Goal: Transaction & Acquisition: Purchase product/service

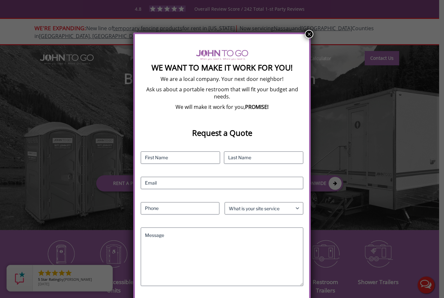
click at [302, 38] on div "We Want To Make It Work For You! We are a local company. Your next door neighbo…" at bounding box center [221, 179] width 177 height 294
click at [309, 34] on button "×" at bounding box center [309, 34] width 8 height 8
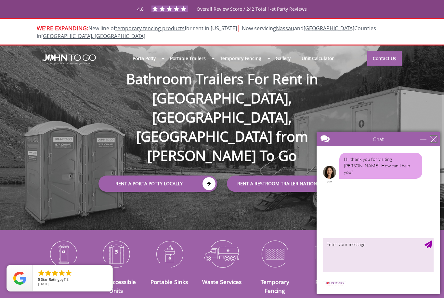
click at [430, 142] on div "close" at bounding box center [433, 139] width 6 height 6
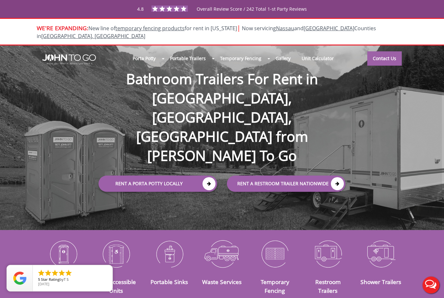
click at [211, 177] on icon at bounding box center [208, 183] width 13 height 13
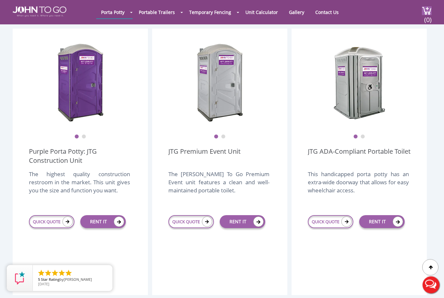
scroll to position [183, 0]
click at [109, 215] on link "RENT IT" at bounding box center [102, 221] width 45 height 13
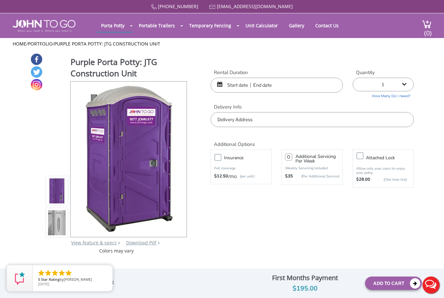
click at [262, 82] on input "text" at bounding box center [277, 85] width 132 height 15
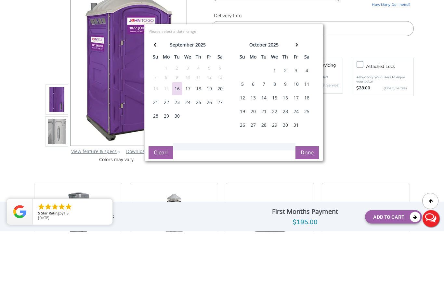
click at [288, 158] on div "16" at bounding box center [285, 164] width 10 height 13
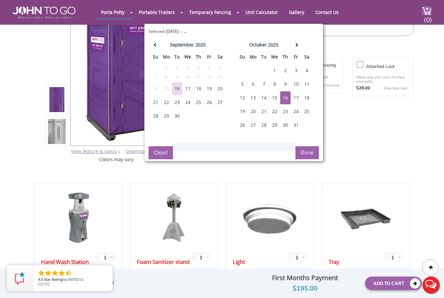
click at [244, 112] on div "19" at bounding box center [242, 111] width 10 height 13
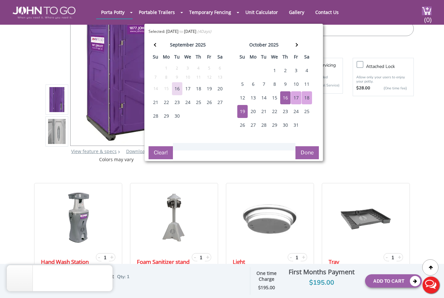
click at [253, 112] on div "20" at bounding box center [253, 111] width 10 height 13
click at [285, 97] on div "16" at bounding box center [285, 97] width 10 height 13
type input "10/16/2025 to 10/20/2025"
click at [306, 152] on button "Done" at bounding box center [306, 152] width 23 height 13
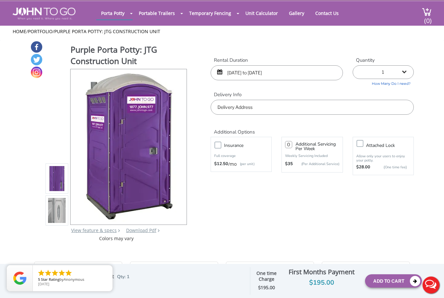
scroll to position [13, 0]
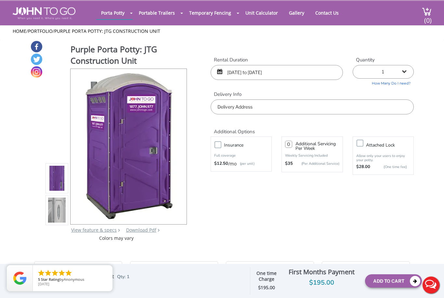
click at [227, 106] on input "text" at bounding box center [312, 106] width 203 height 15
click at [218, 101] on input "Spanktown Rd, Warwick, NY, USA" at bounding box center [312, 106] width 203 height 15
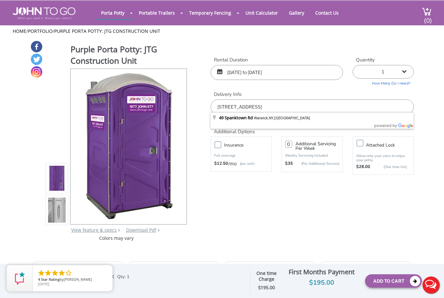
type input "49 Spanktown Rd, Warwick, NY, USA"
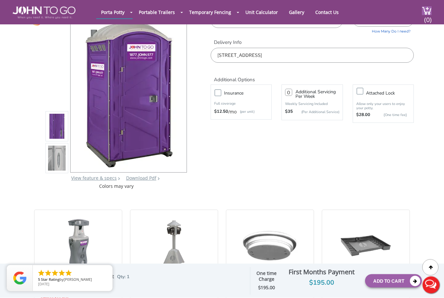
click at [386, 288] on button "Add To Cart" at bounding box center [393, 280] width 57 height 13
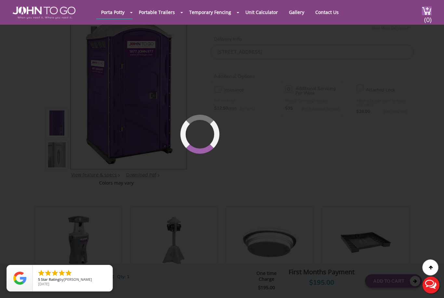
scroll to position [45, 0]
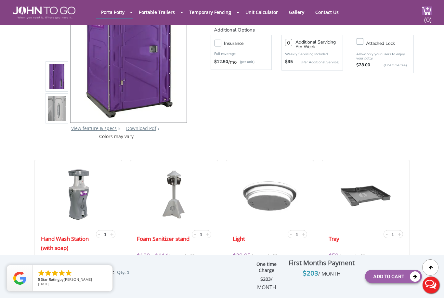
click at [396, 283] on button "Add To Cart" at bounding box center [393, 276] width 57 height 13
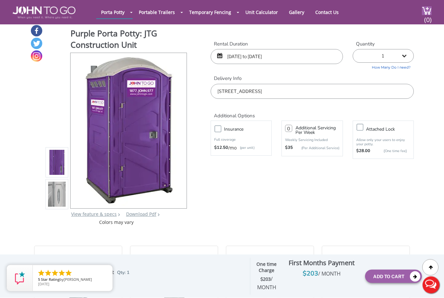
scroll to position [0, 0]
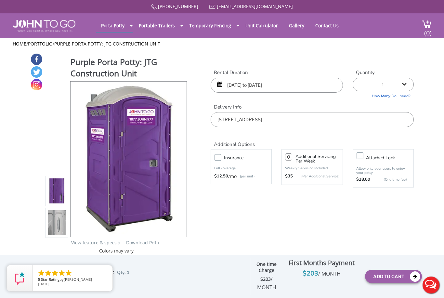
click at [404, 275] on button "Add To Cart" at bounding box center [393, 276] width 57 height 13
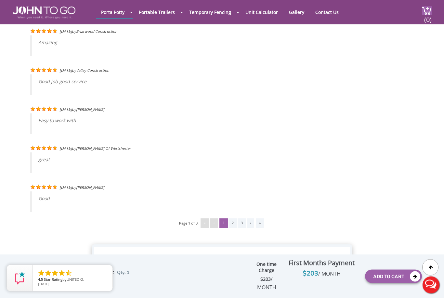
scroll to position [1257, 0]
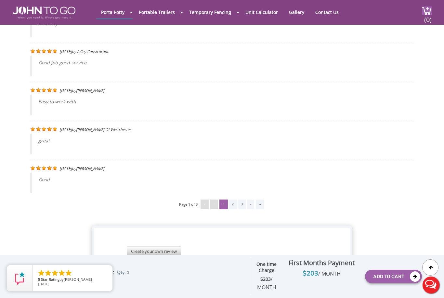
click at [415, 282] on icon at bounding box center [415, 276] width 10 height 10
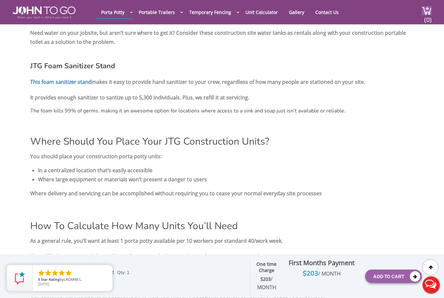
scroll to position [752, 0]
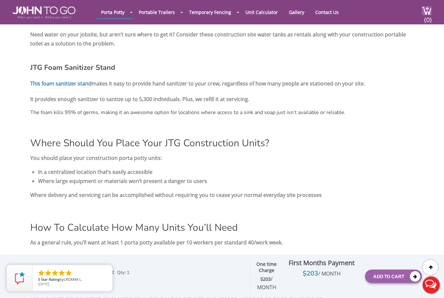
click at [0, 0] on icon "close" at bounding box center [0, 0] width 0 height 0
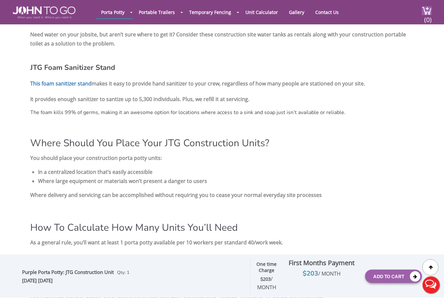
scroll to position [752, 0]
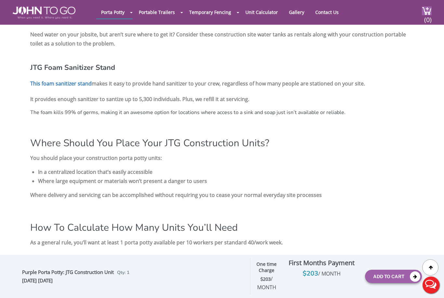
click at [0, 0] on icon "close" at bounding box center [0, 0] width 0 height 0
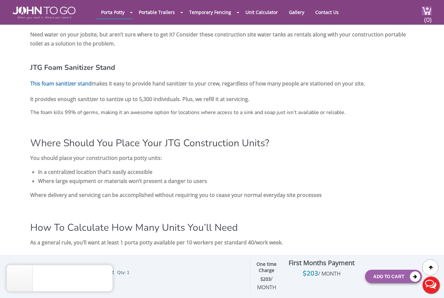
click at [0, 0] on icon "close" at bounding box center [0, 0] width 0 height 0
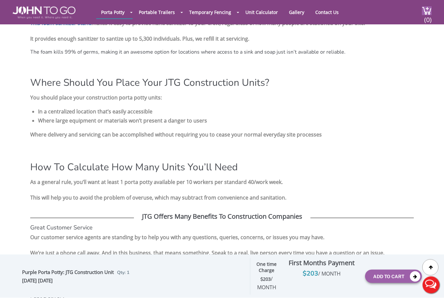
scroll to position [813, 0]
click at [387, 283] on button "Add To Cart" at bounding box center [393, 276] width 57 height 13
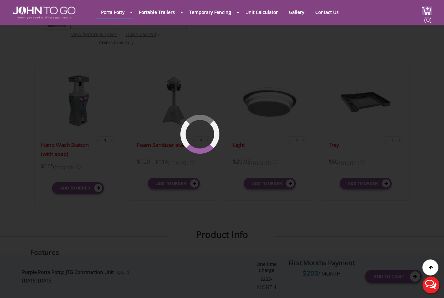
scroll to position [45, 0]
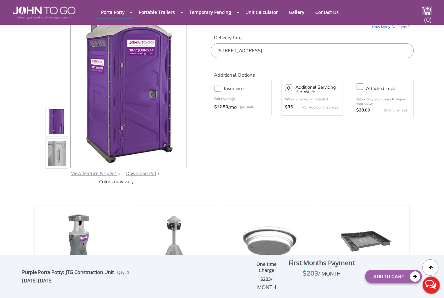
click at [415, 282] on icon at bounding box center [415, 276] width 10 height 10
click at [422, 13] on img at bounding box center [427, 10] width 10 height 9
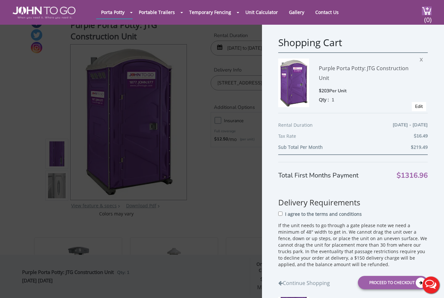
scroll to position [12, 0]
click at [420, 165] on span "X" at bounding box center [422, 161] width 6 height 8
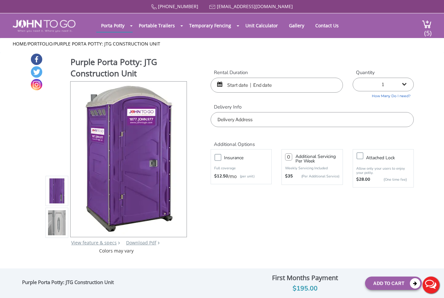
click at [423, 24] on img at bounding box center [427, 24] width 10 height 9
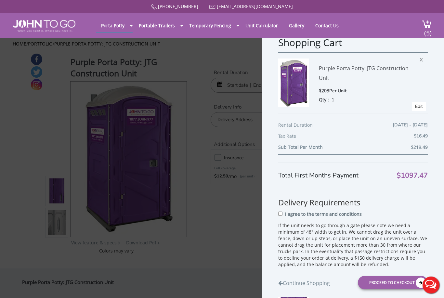
click at [422, 58] on span "X" at bounding box center [422, 59] width 6 height 8
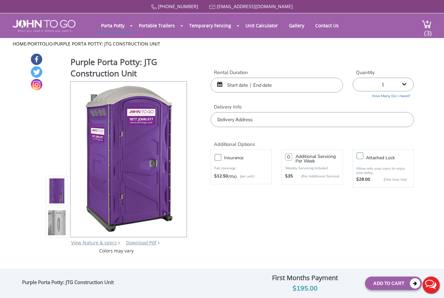
click at [422, 23] on img at bounding box center [427, 24] width 10 height 9
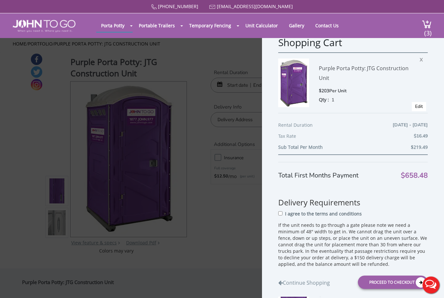
click at [423, 59] on span "X" at bounding box center [422, 59] width 6 height 8
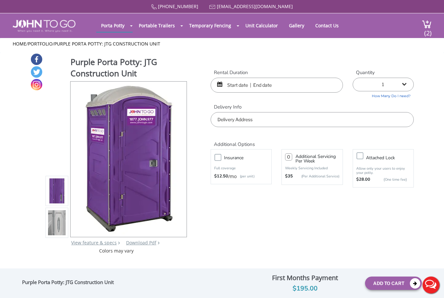
click at [423, 25] on img at bounding box center [427, 24] width 10 height 9
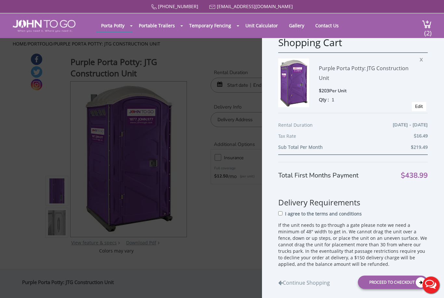
click at [421, 59] on span "X" at bounding box center [422, 59] width 6 height 8
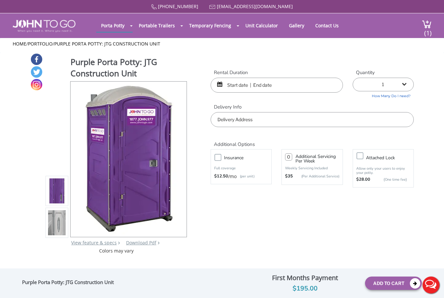
click at [422, 27] on img at bounding box center [427, 24] width 10 height 9
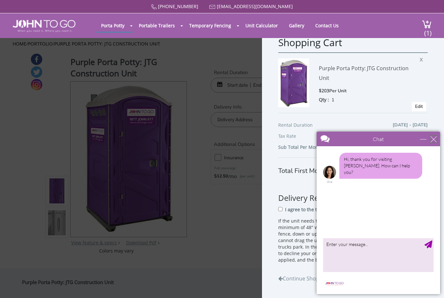
click at [433, 139] on div "close" at bounding box center [433, 139] width 6 height 6
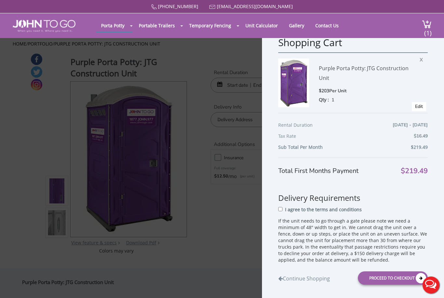
click at [402, 278] on div "Proceed to Checkout" at bounding box center [393, 277] width 70 height 13
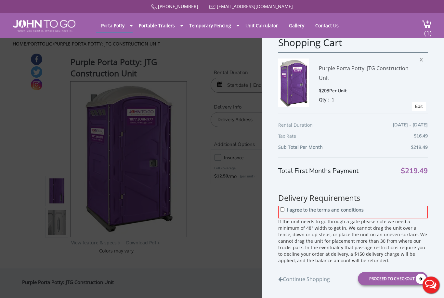
click at [288, 212] on p "I agree to the terms and conditions" at bounding box center [325, 210] width 77 height 6
click at [284, 212] on input "I agree to the terms and conditions" at bounding box center [282, 209] width 4 height 4
checkbox input "true"
click at [382, 279] on div "Proceed to Checkout" at bounding box center [393, 278] width 70 height 13
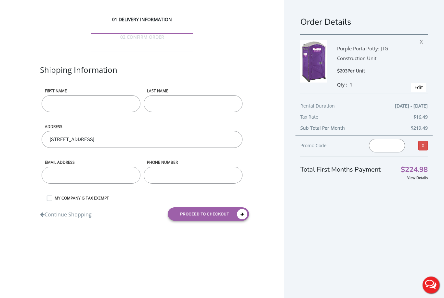
click at [58, 95] on input "First name" at bounding box center [91, 103] width 99 height 17
click at [191, 95] on input "LAST NAME" at bounding box center [193, 103] width 99 height 17
type input "[PERSON_NAME]"
type input "Gilmour"
click at [96, 167] on input "email" at bounding box center [91, 175] width 99 height 17
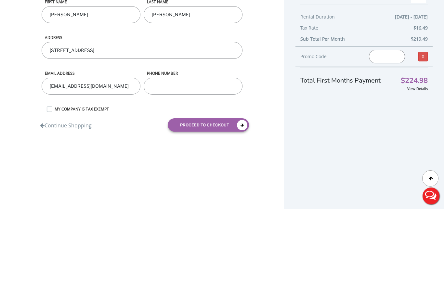
type input "[EMAIL_ADDRESS][DOMAIN_NAME]"
click at [165, 167] on input "phone number" at bounding box center [193, 175] width 99 height 17
type input "2017881328"
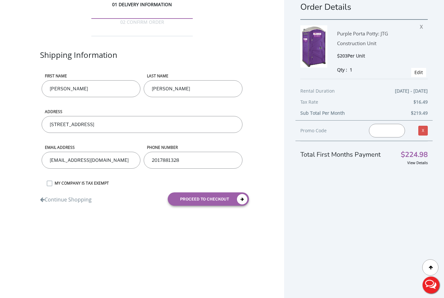
click at [225, 192] on button "proceed to checkout" at bounding box center [208, 198] width 81 height 13
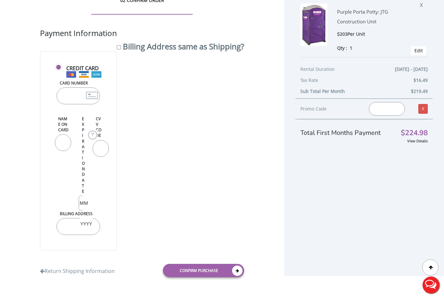
click at [66, 87] on input "Card Number" at bounding box center [79, 95] width 44 height 17
type input "4563310038737908"
type input "02"
type input "2027"
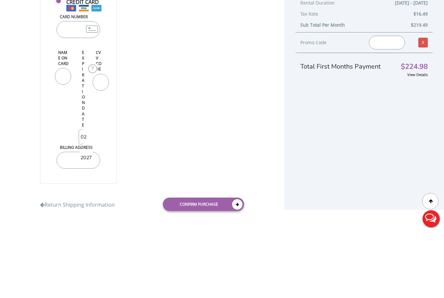
type input "E"
type input "Ellengilmour"
click at [94, 140] on input "CVV Code" at bounding box center [101, 148] width 16 height 17
type input "4563310038737908"
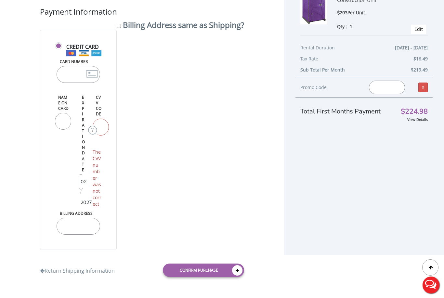
click at [93, 119] on input "4563310038737908" at bounding box center [101, 127] width 16 height 17
click at [65, 248] on html "Home 01 DELIVERY INFORMATION 02 CONFIRM ORDER Shipping Information First name E…" at bounding box center [222, 95] width 444 height 306
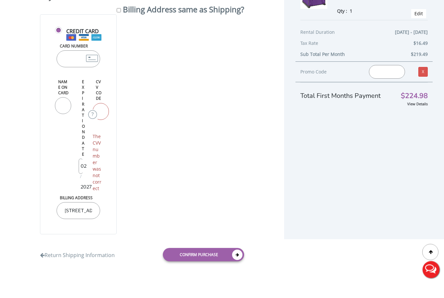
type input "58 old ridge rd, warwick, NY 10990"
click at [95, 119] on input "4563310038737908" at bounding box center [101, 127] width 16 height 17
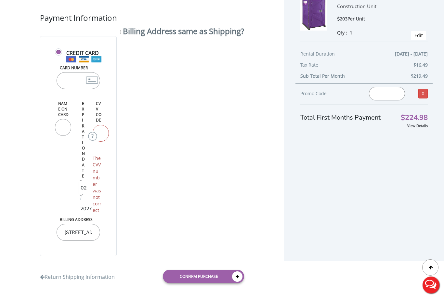
scroll to position [37, 0]
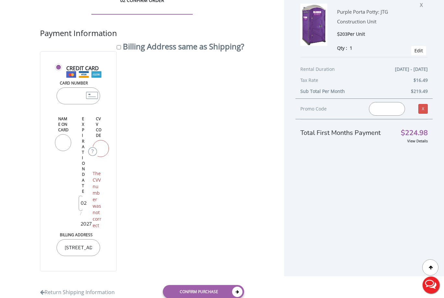
click at [94, 156] on input "7254563310038737908" at bounding box center [101, 148] width 16 height 17
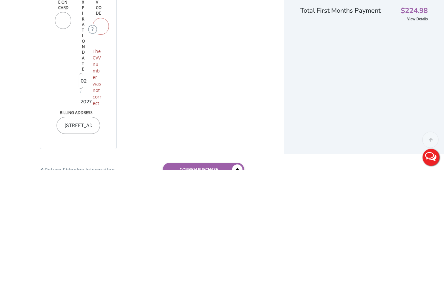
scroll to position [114, 0]
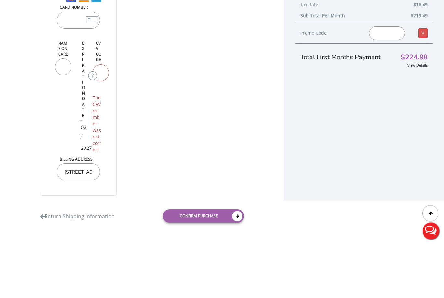
type input "7257254563310038737908"
click at [88, 125] on img at bounding box center [93, 130] width 10 height 10
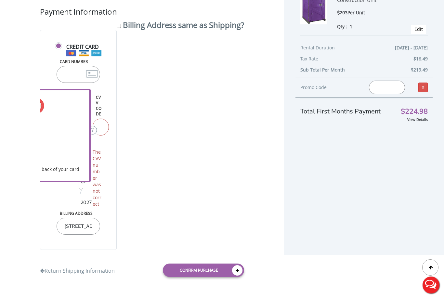
click at [98, 119] on input "7257254563310038737908" at bounding box center [101, 127] width 16 height 17
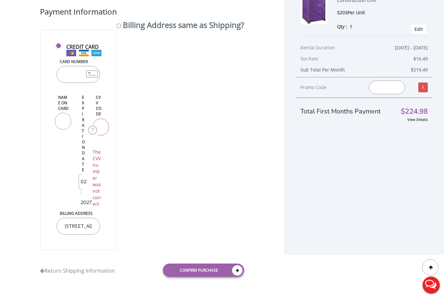
type input "4563310038737908"
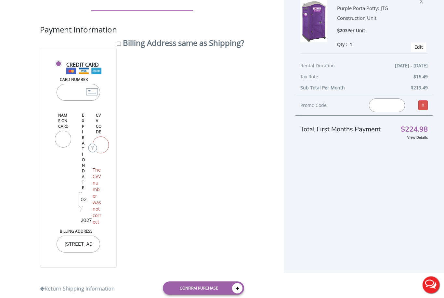
scroll to position [93, 0]
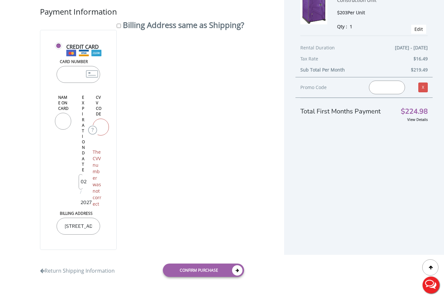
click at [233, 276] on icon at bounding box center [237, 270] width 10 height 10
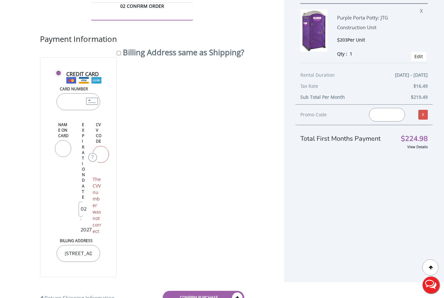
scroll to position [0, 0]
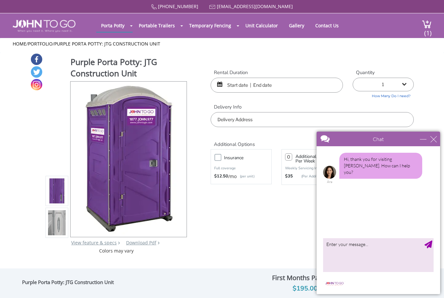
click at [425, 23] on span "(1)" at bounding box center [428, 30] width 8 height 14
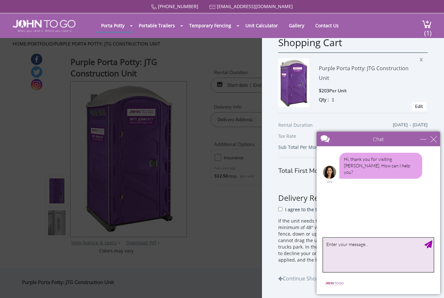
click at [346, 246] on textarea "type your message" at bounding box center [378, 255] width 110 height 34
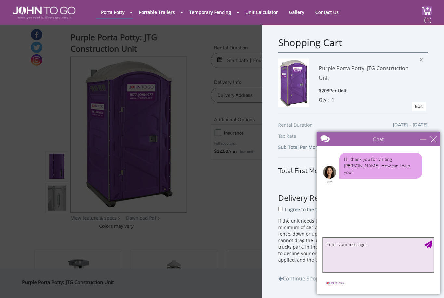
scroll to position [25, 0]
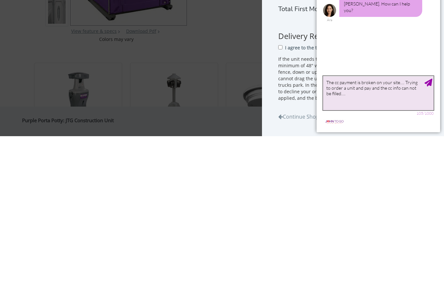
type textarea "The cc payment is broken on your site…. Trying to order a unit and pay and the …"
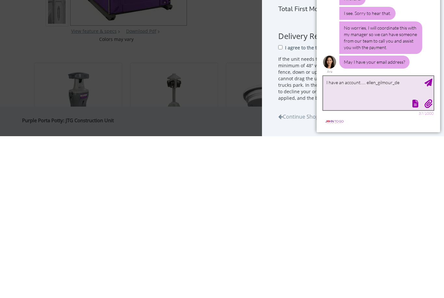
scroll to position [59, 0]
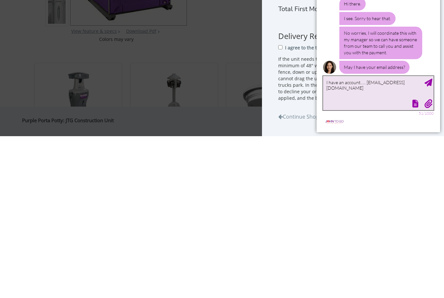
type textarea "I have an account….. [EMAIL_ADDRESS][DOMAIN_NAME]"
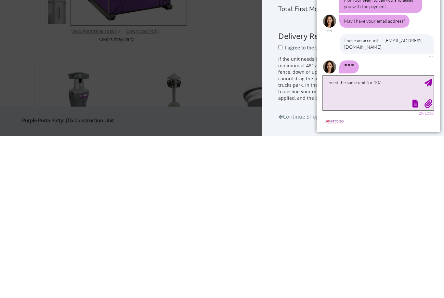
scroll to position [85, 0]
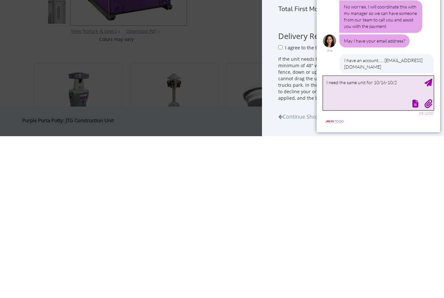
type textarea "I need the same unit for 10/16-10/20"
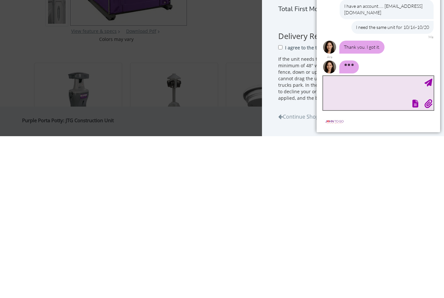
scroll to position [141, 0]
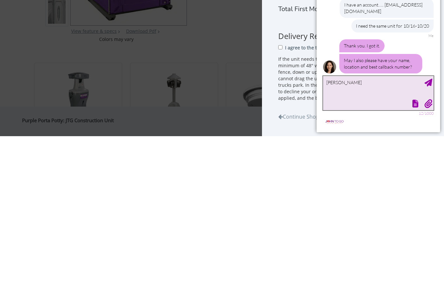
type textarea "[PERSON_NAME]"
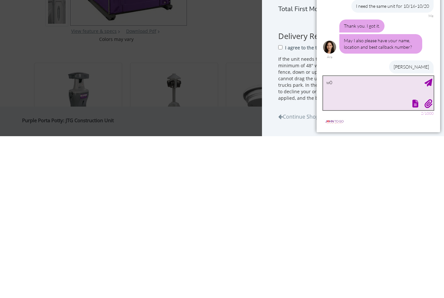
type textarea "w"
type textarea "2017881328"
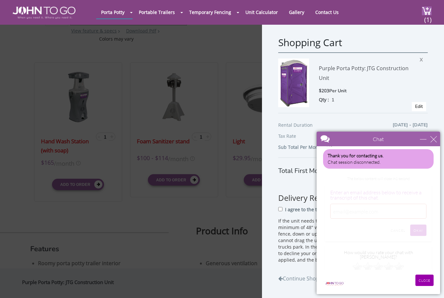
scroll to position [255, 0]
